Goal: Task Accomplishment & Management: Manage account settings

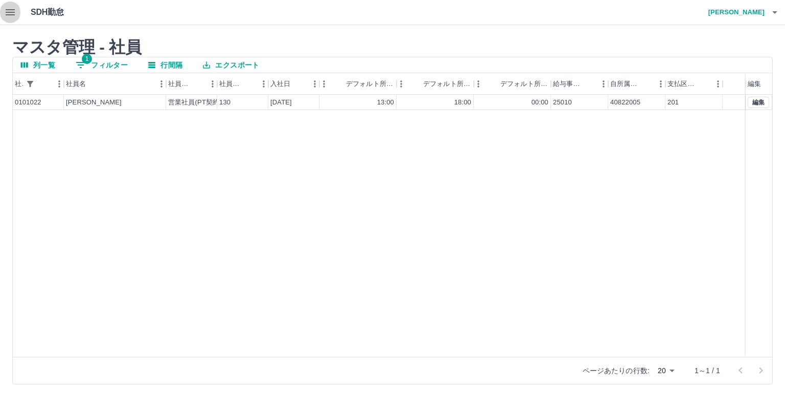
click at [13, 17] on icon "button" at bounding box center [10, 12] width 12 height 12
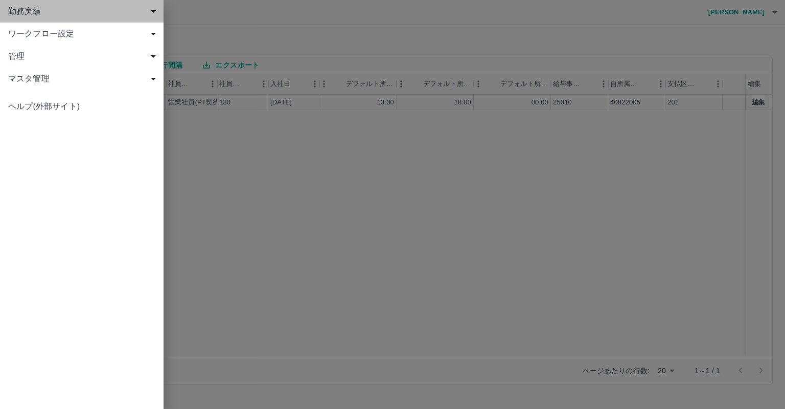
click at [36, 9] on span "勤務実績" at bounding box center [83, 11] width 151 height 12
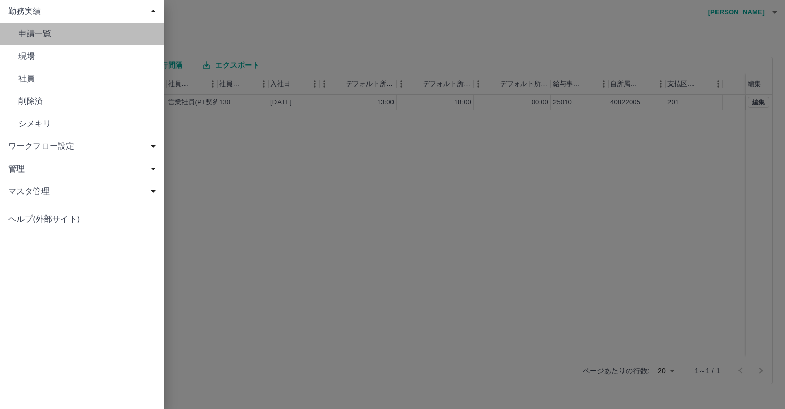
click at [126, 33] on span "申請一覧" at bounding box center [86, 34] width 137 height 12
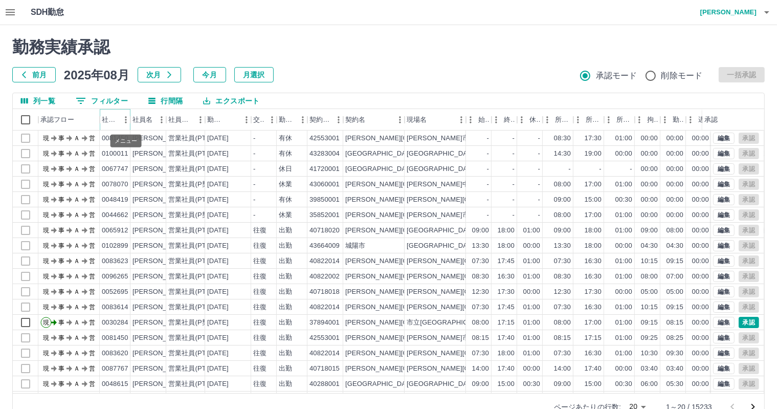
click at [123, 120] on icon "メニュー" at bounding box center [126, 120] width 10 height 10
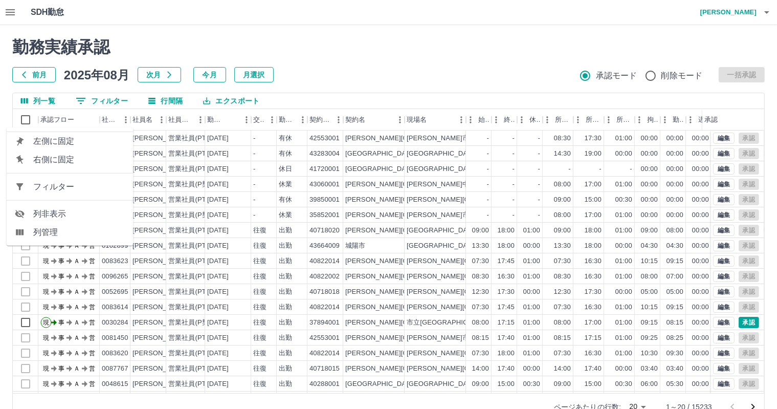
click at [96, 181] on span "フィルター" at bounding box center [79, 186] width 92 height 12
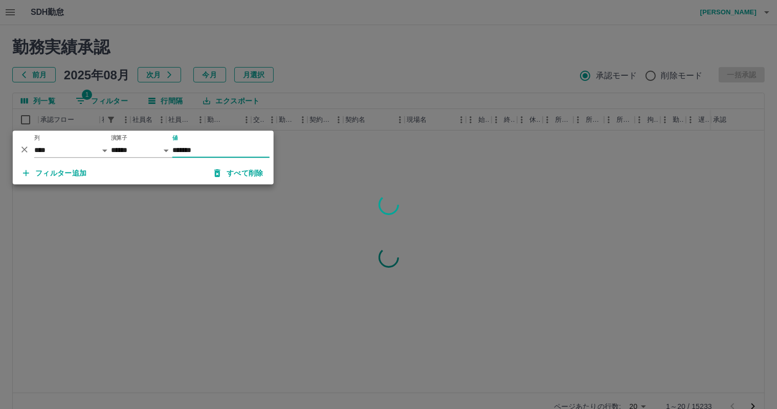
type input "*******"
click at [298, 83] on div at bounding box center [388, 204] width 777 height 409
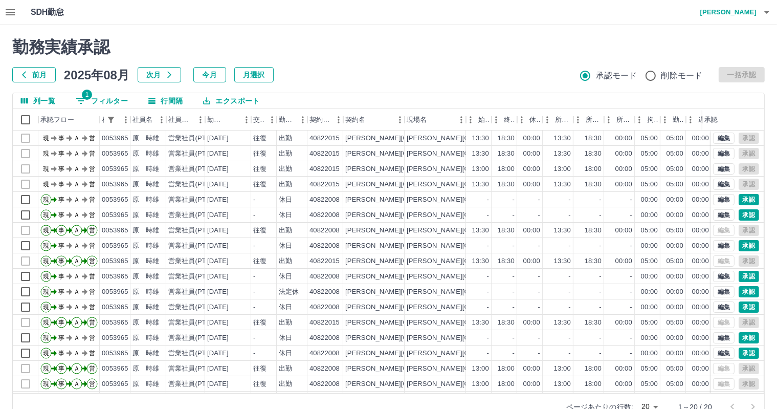
click at [765, 14] on icon "button" at bounding box center [766, 12] width 12 height 12
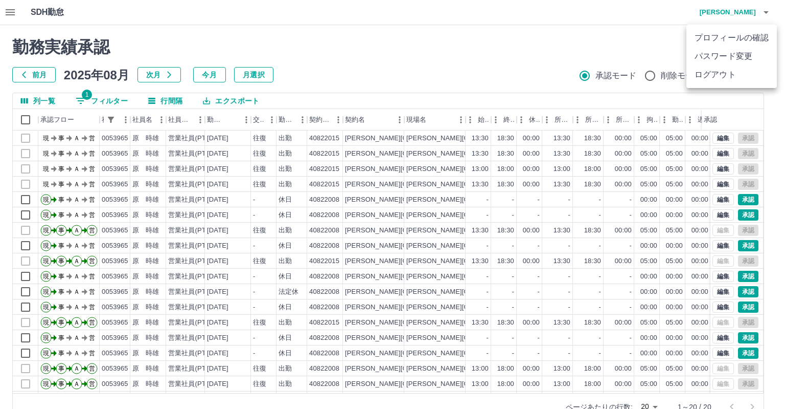
click at [724, 74] on li "ログアウト" at bounding box center [732, 74] width 90 height 18
